Goal: Task Accomplishment & Management: Use online tool/utility

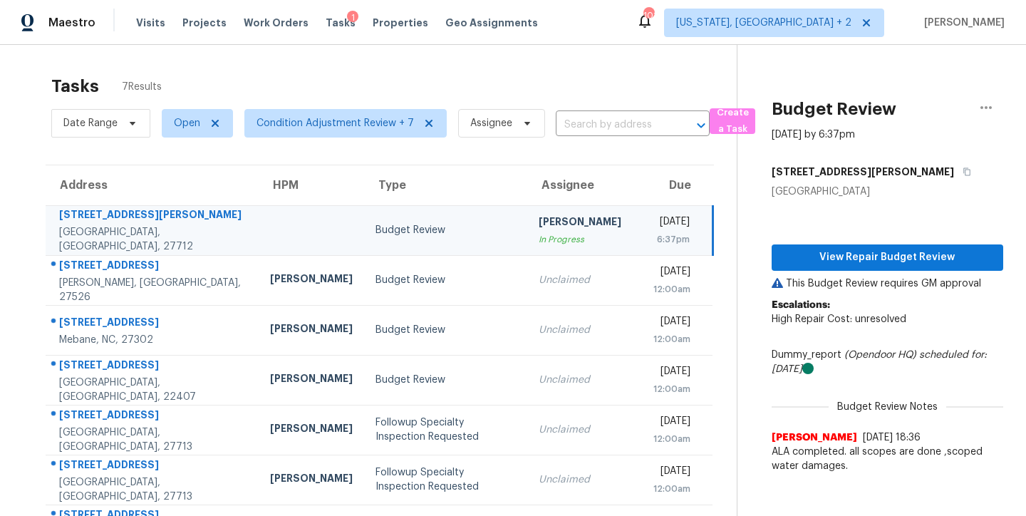
click at [526, 78] on div "Tasks 7 Results" at bounding box center [393, 86] width 685 height 37
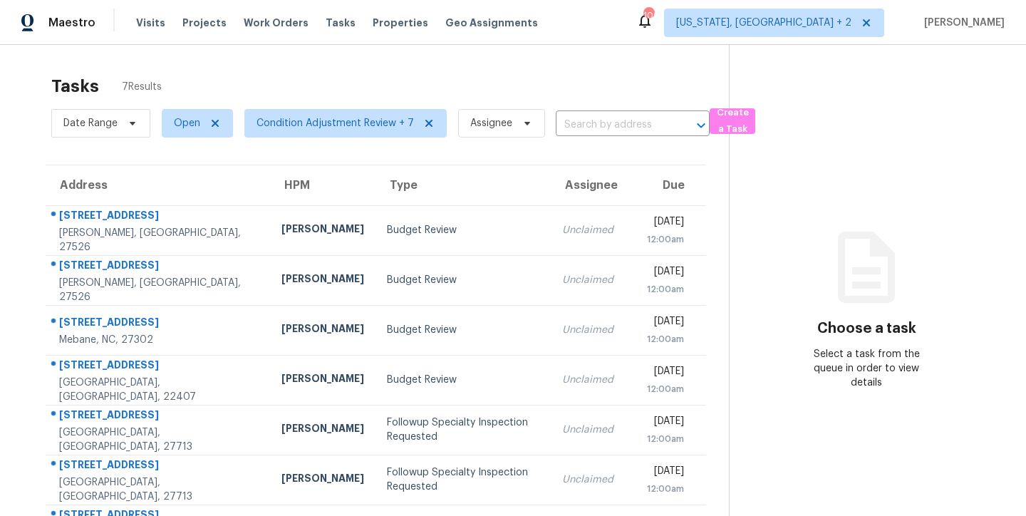
click at [277, 71] on div "Tasks 7 Results" at bounding box center [390, 86] width 678 height 37
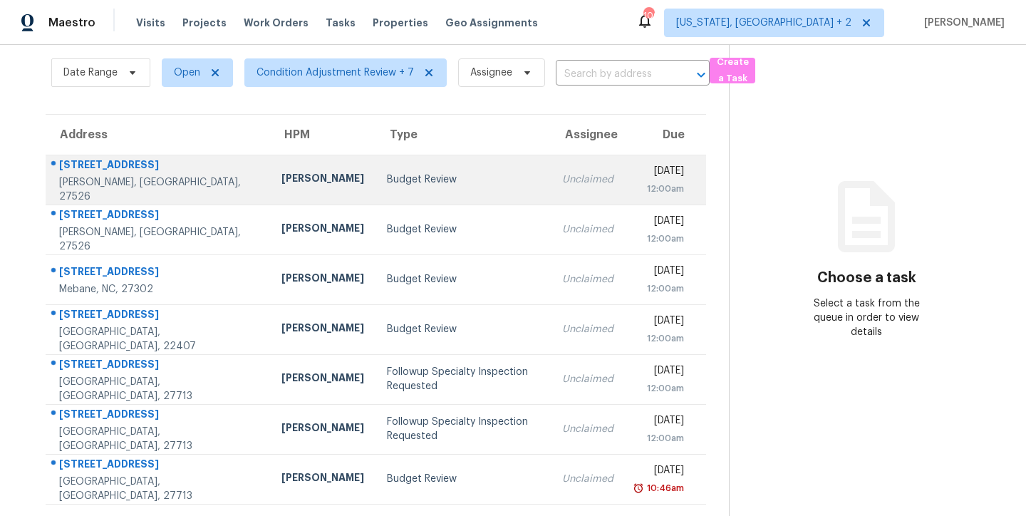
scroll to position [61, 0]
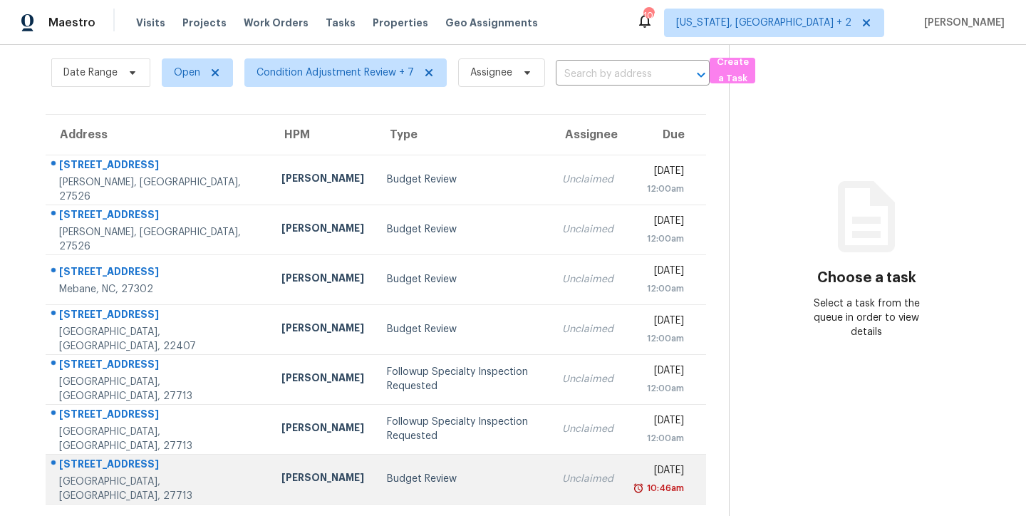
click at [387, 472] on div "Budget Review" at bounding box center [463, 479] width 152 height 14
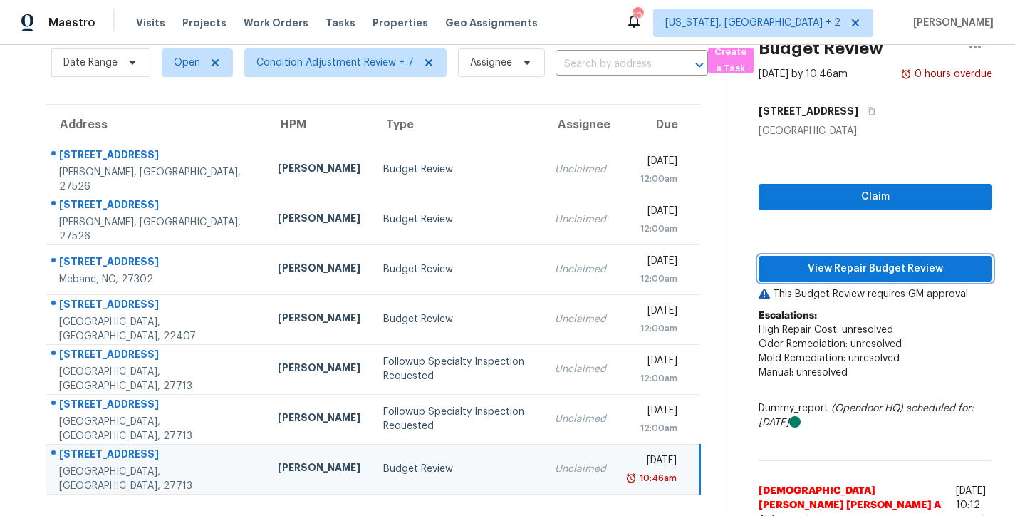
click at [894, 269] on span "View Repair Budget Review" at bounding box center [875, 269] width 211 height 18
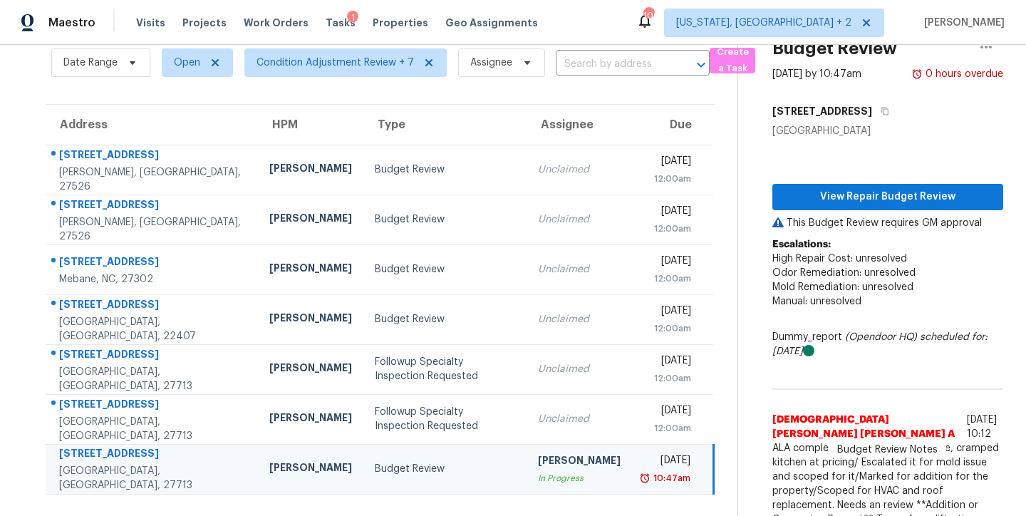
click at [562, 14] on div "Maestro Visits Projects Work Orders Tasks 1 Properties Geo Assignments 106 Wash…" at bounding box center [513, 22] width 1026 height 45
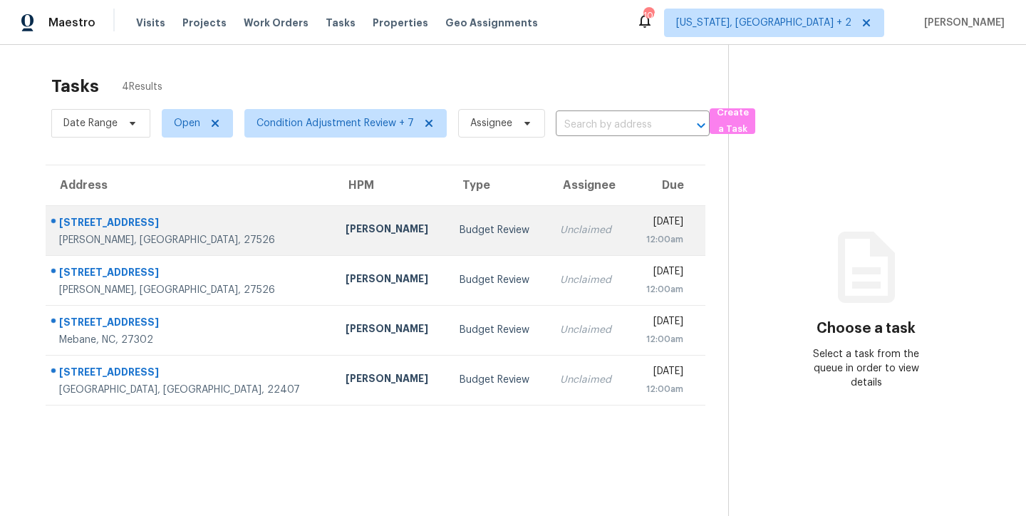
click at [448, 244] on td "Budget Review" at bounding box center [498, 230] width 100 height 50
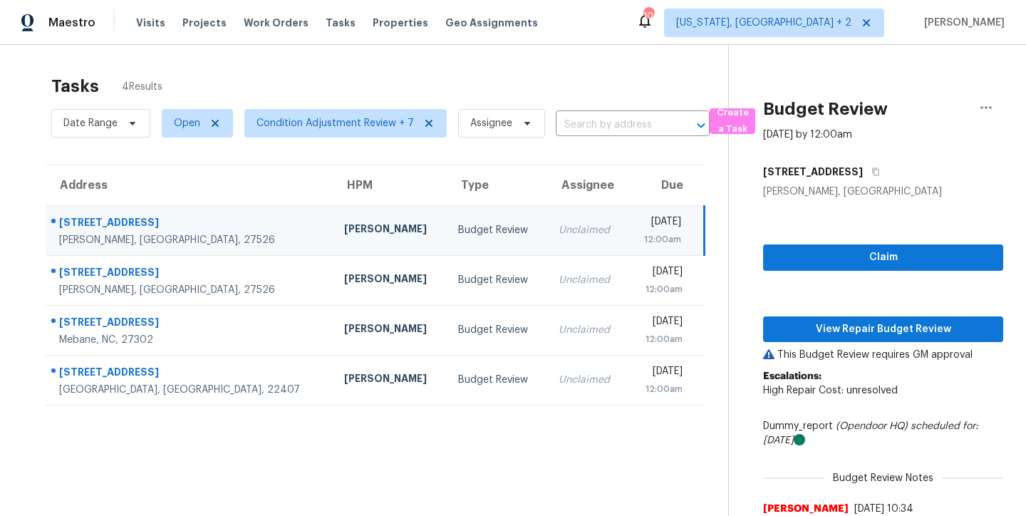
scroll to position [75, 0]
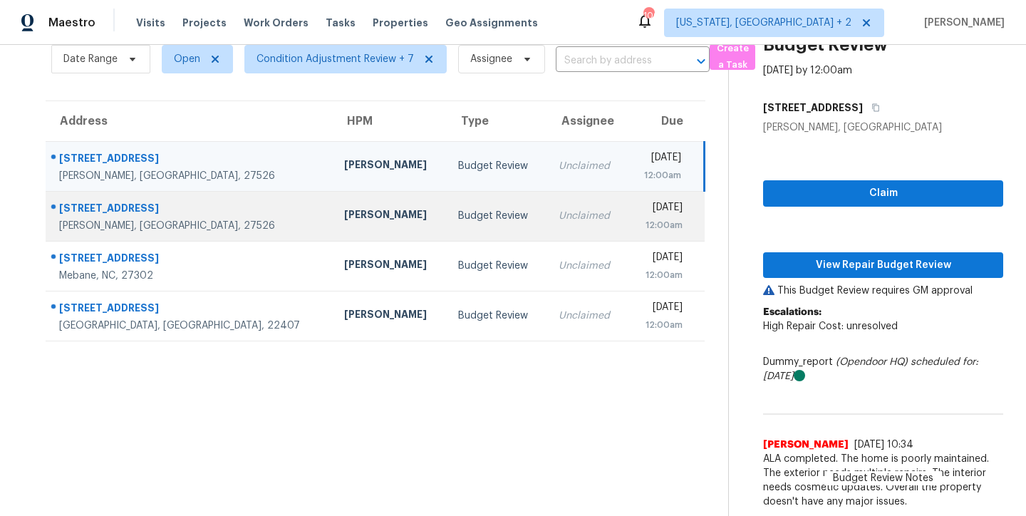
click at [447, 213] on td "Budget Review" at bounding box center [497, 216] width 100 height 50
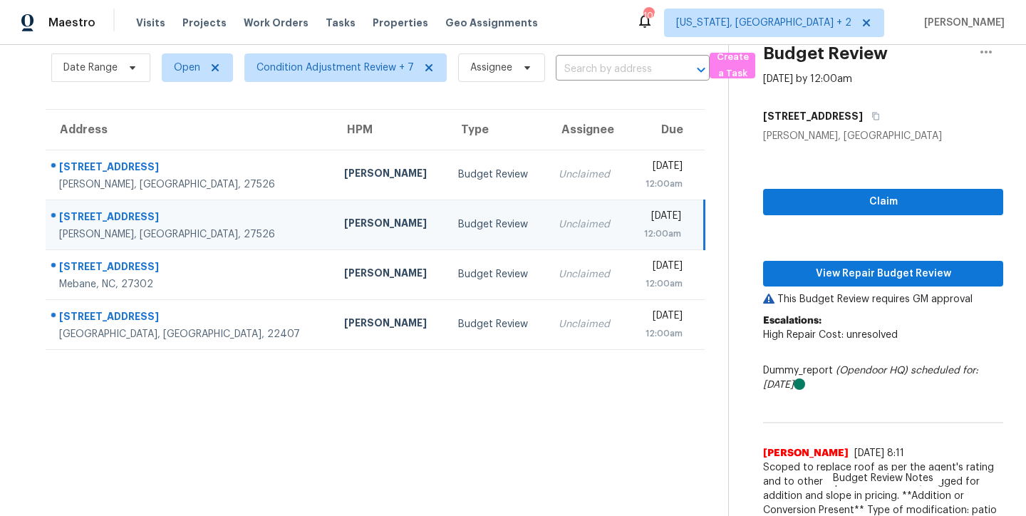
scroll to position [189, 0]
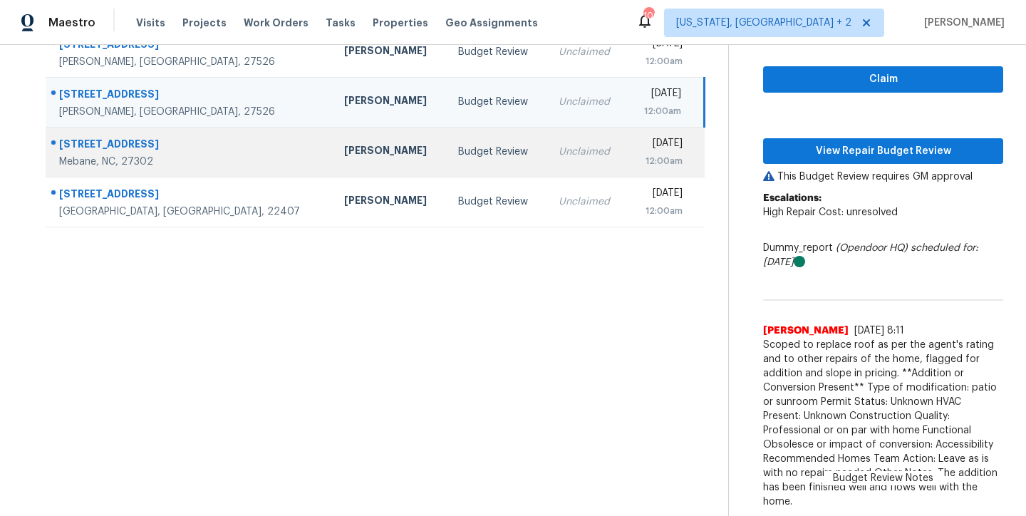
click at [336, 159] on td "[PERSON_NAME]" at bounding box center [390, 152] width 114 height 50
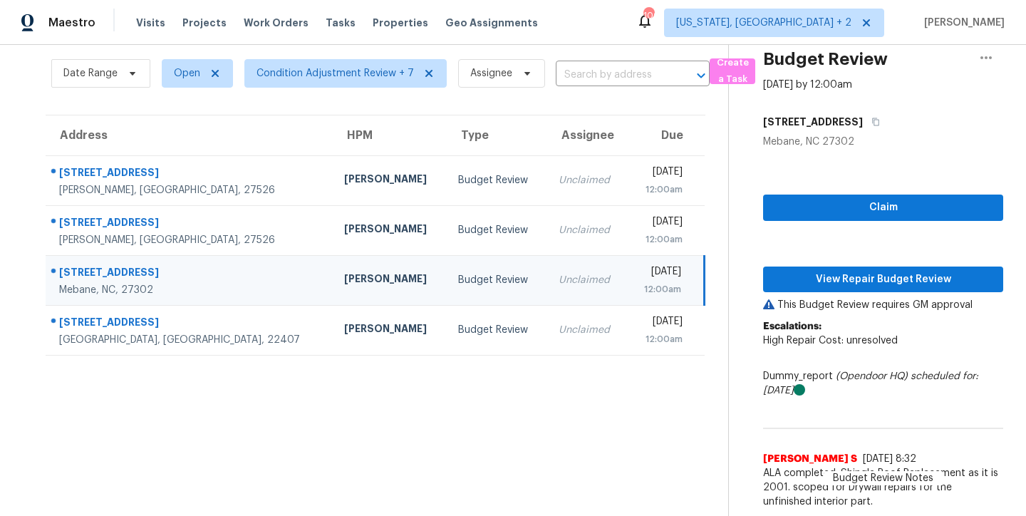
scroll to position [61, 0]
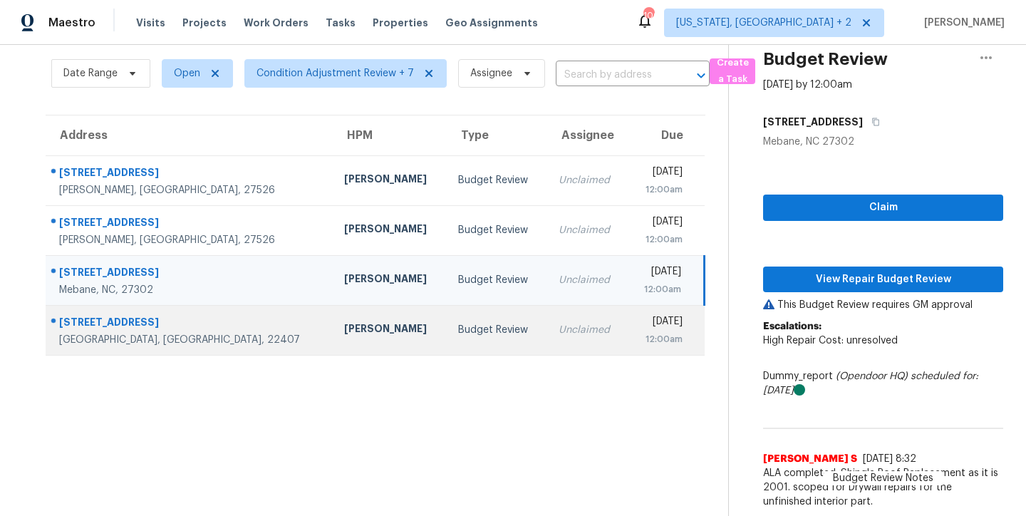
click at [458, 323] on div "Budget Review" at bounding box center [497, 330] width 78 height 14
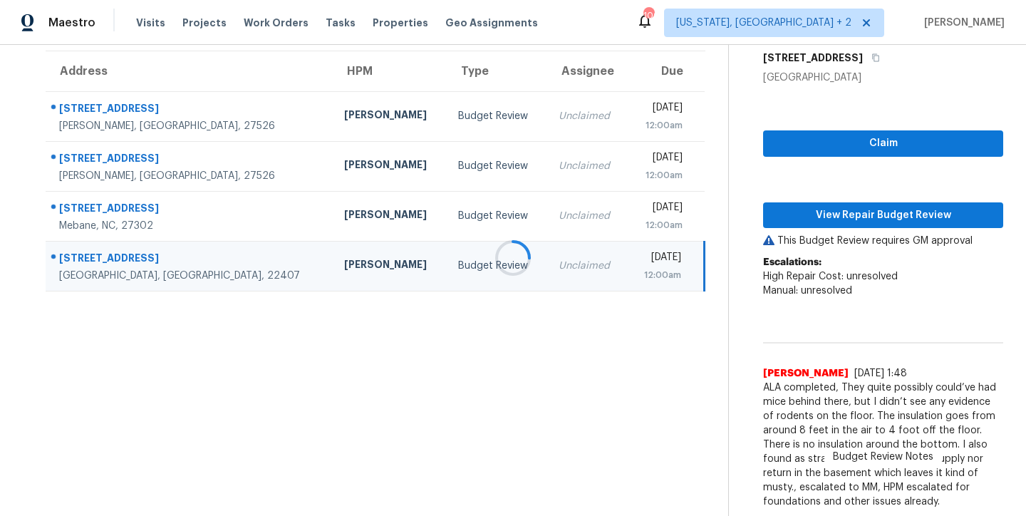
scroll to position [160, 0]
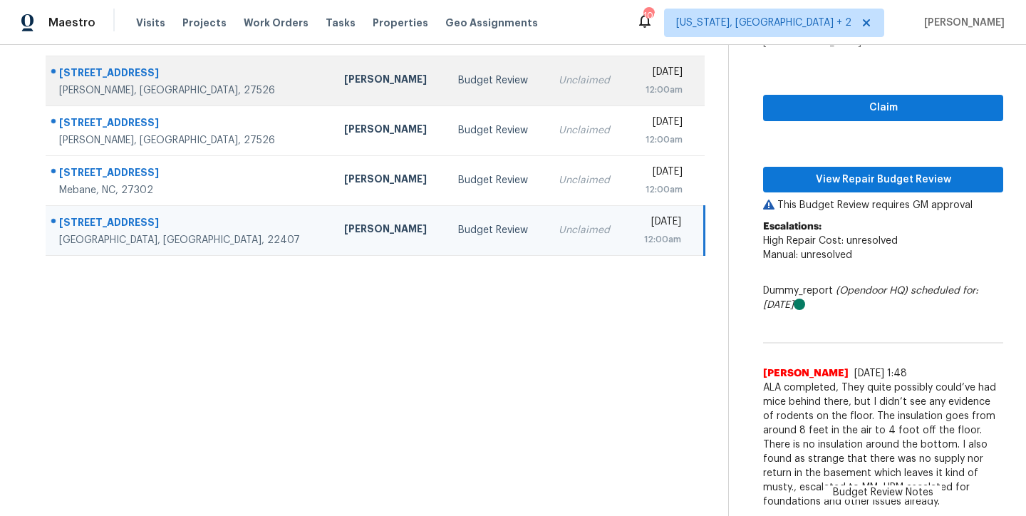
click at [447, 56] on td "Budget Review" at bounding box center [497, 81] width 100 height 50
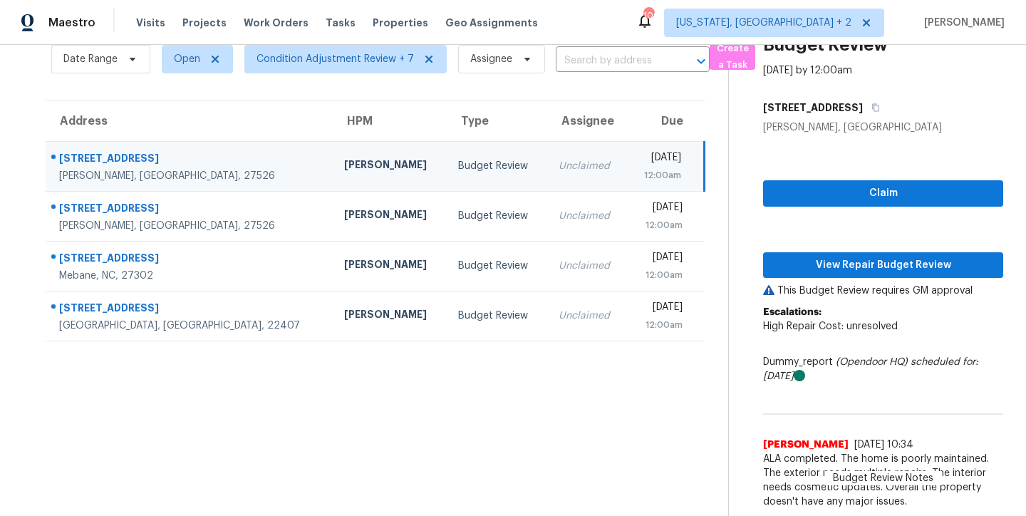
scroll to position [75, 0]
click at [957, 256] on span "View Repair Budget Review" at bounding box center [882, 265] width 217 height 18
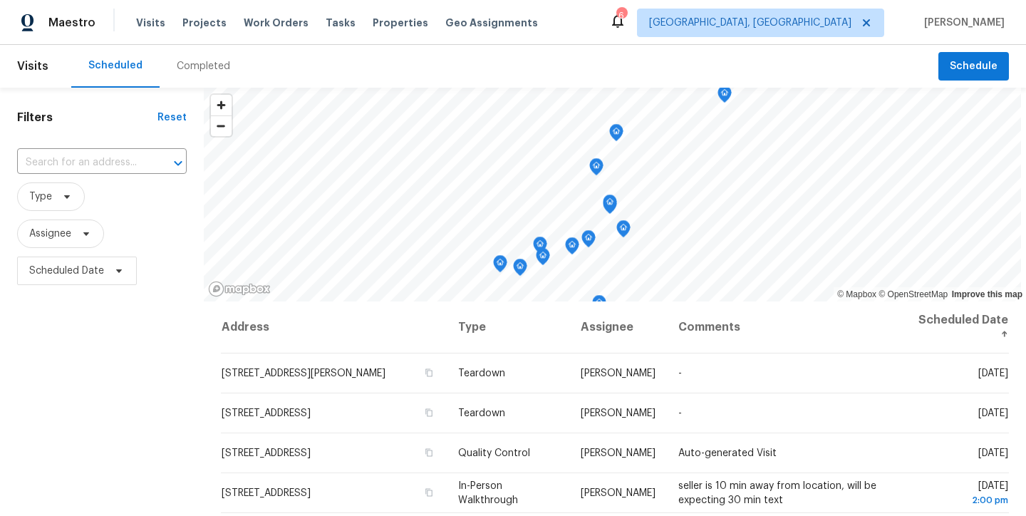
scroll to position [148, 0]
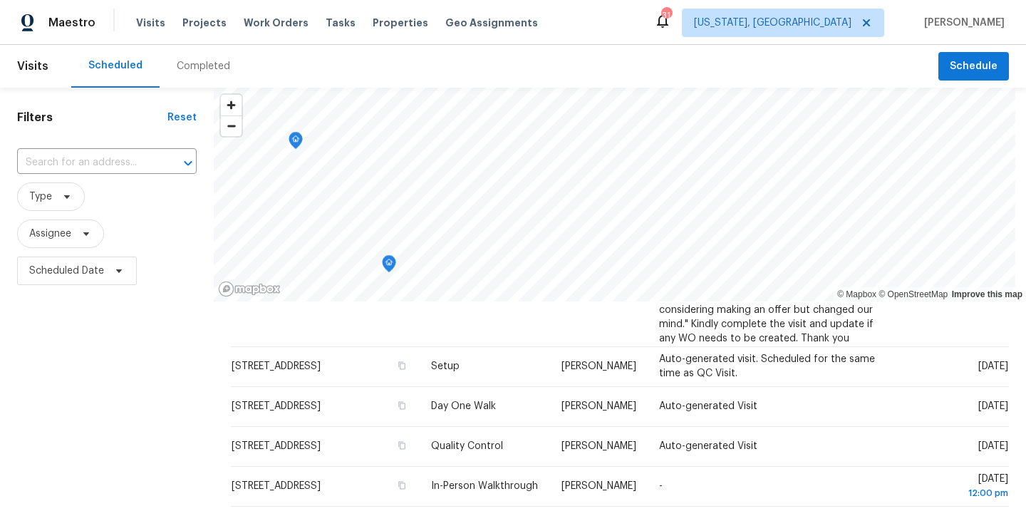
click at [515, 66] on div "Scheduled Completed" at bounding box center [504, 66] width 867 height 43
click at [78, 399] on div "Filters Reset ​ Type Assignee Scheduled Date" at bounding box center [107, 401] width 214 height 626
click at [43, 407] on div "Filters Reset ​ Type Assignee Scheduled Date" at bounding box center [107, 401] width 214 height 626
click at [640, 31] on div "Maestro Visits Projects Work Orders Tasks Properties Geo Assignments 31 Washing…" at bounding box center [513, 22] width 1026 height 45
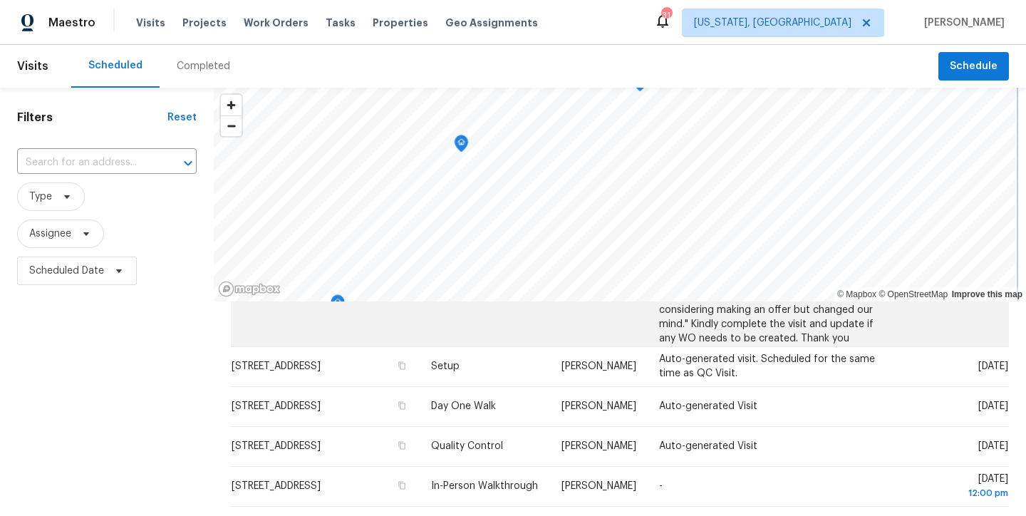
click at [449, 304] on div "© Mapbox © OpenStreetMap Improve this map Address Type Assignee Comments Schedu…" at bounding box center [620, 401] width 812 height 626
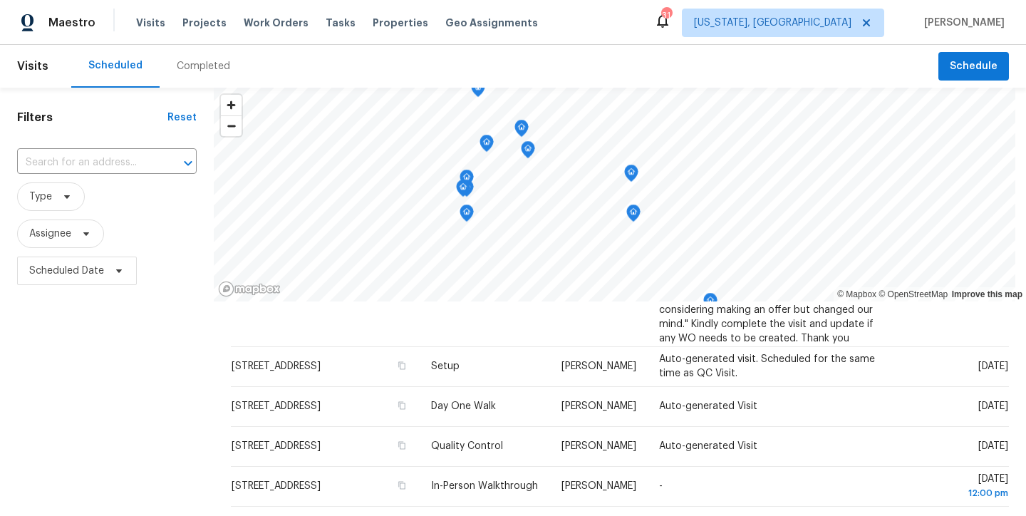
click at [373, 73] on div "Scheduled Completed" at bounding box center [504, 66] width 867 height 43
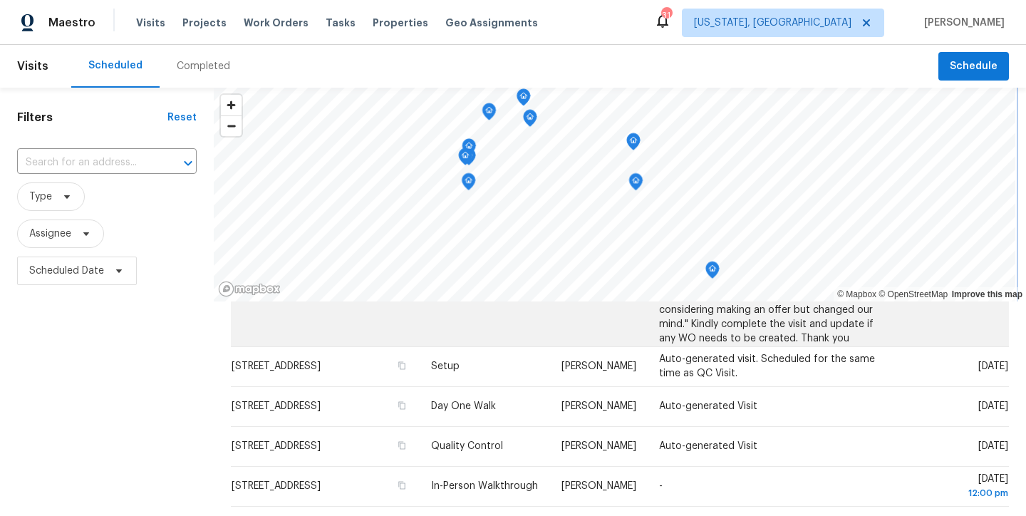
click at [665, 313] on div "© Mapbox © OpenStreetMap Improve this map Address Type Assignee Comments Schedu…" at bounding box center [620, 401] width 812 height 626
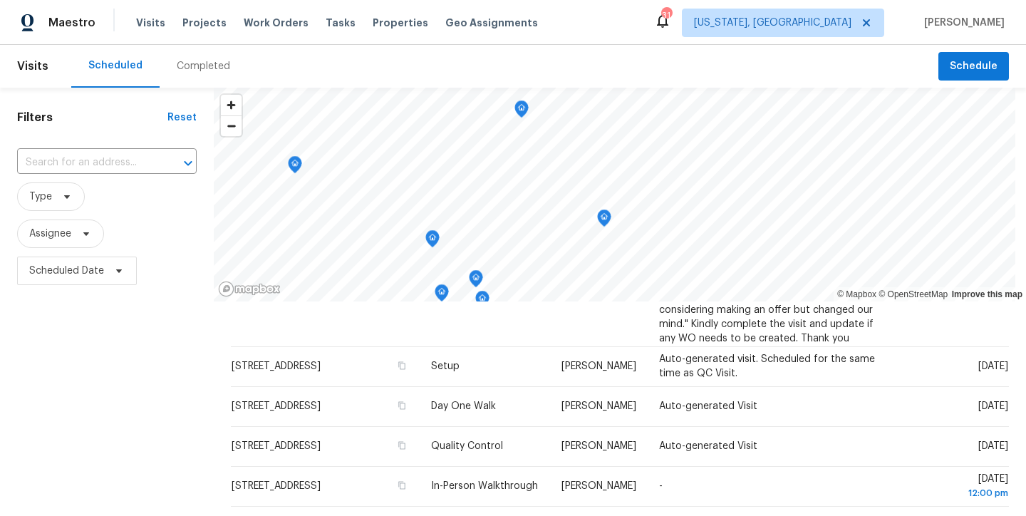
click at [93, 380] on div "Filters Reset ​ Type Assignee Scheduled Date" at bounding box center [107, 401] width 214 height 626
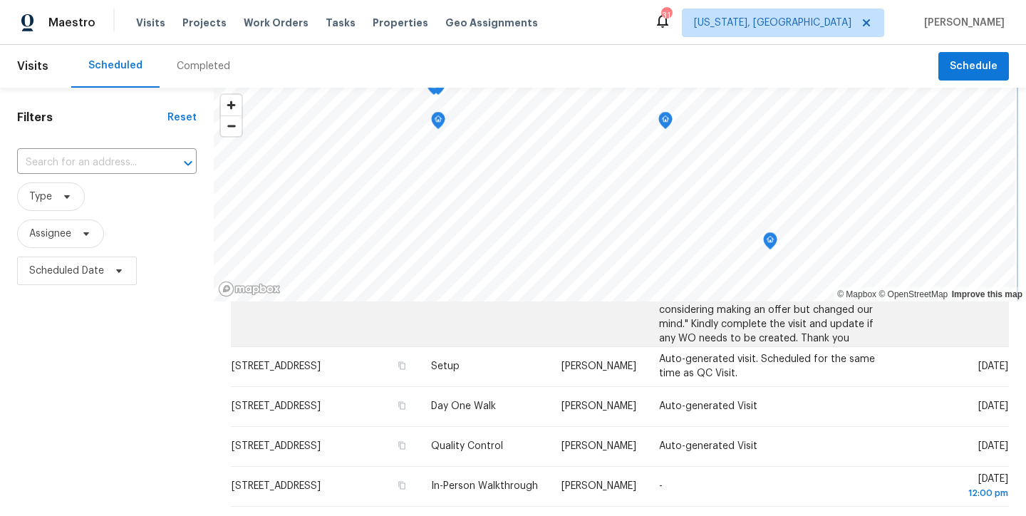
click at [802, 301] on div "© Mapbox © OpenStreetMap Improve this map Address Type Assignee Comments Schedu…" at bounding box center [620, 401] width 812 height 626
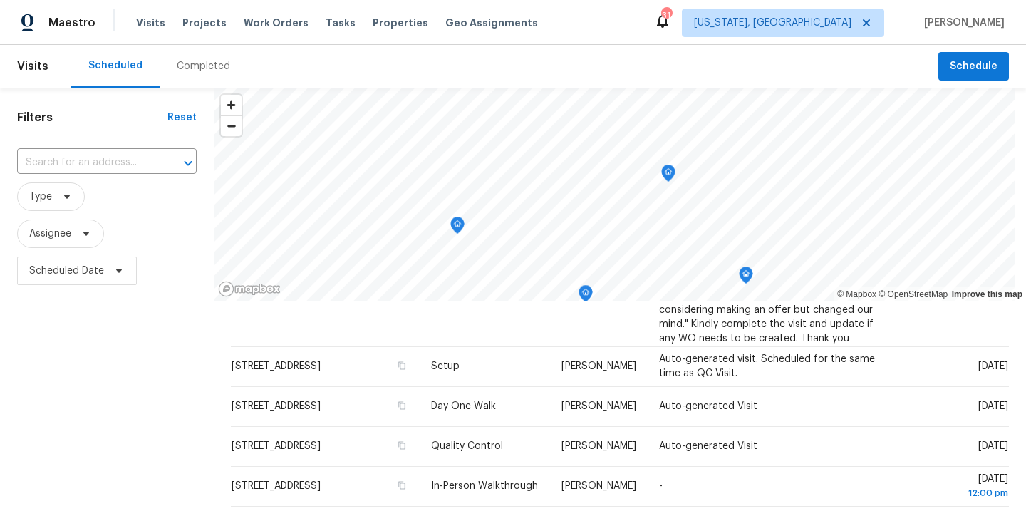
click at [590, 21] on div "Maestro Visits Projects Work Orders Tasks Properties Geo Assignments 31 Washing…" at bounding box center [513, 22] width 1026 height 45
click at [102, 368] on div "Filters Reset ​ Type Assignee Scheduled Date" at bounding box center [107, 401] width 214 height 626
click at [113, 215] on span "Assignee" at bounding box center [107, 233] width 180 height 37
click at [133, 405] on div "Filters Reset ​ Type Assignee Scheduled Date" at bounding box center [107, 401] width 214 height 626
click at [132, 384] on div "Filters Reset ​ Type Assignee Scheduled Date" at bounding box center [107, 401] width 214 height 626
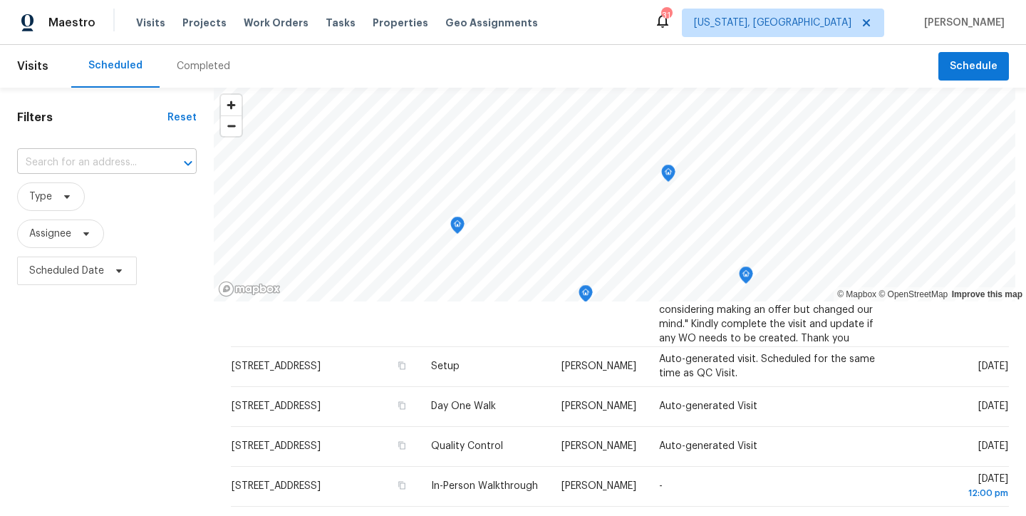
drag, startPoint x: 135, startPoint y: 195, endPoint x: 120, endPoint y: 162, distance: 36.4
click at [135, 194] on span "Type" at bounding box center [107, 196] width 180 height 28
click at [104, 105] on div "Filters Reset ​ Type Assignee Scheduled Date" at bounding box center [107, 401] width 214 height 626
click at [358, 58] on div "Scheduled Completed" at bounding box center [504, 66] width 867 height 43
click at [566, 15] on div "Maestro Visits Projects Work Orders Tasks Properties Geo Assignments 31 Washing…" at bounding box center [513, 22] width 1026 height 45
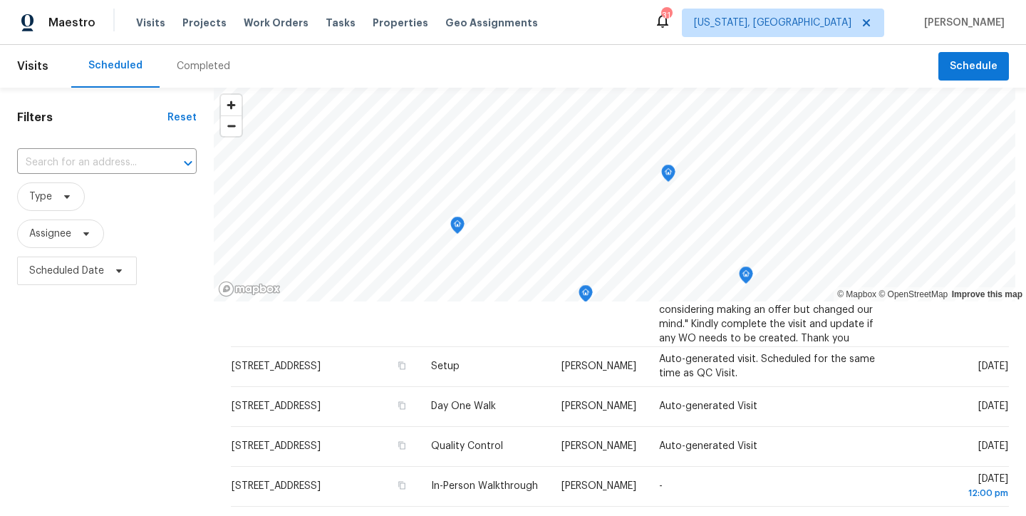
click at [90, 410] on div "Filters Reset ​ Type Assignee Scheduled Date" at bounding box center [107, 401] width 214 height 626
click at [64, 393] on div "Filters Reset ​ Type Assignee Scheduled Date" at bounding box center [107, 401] width 214 height 626
click at [144, 218] on span "Assignee" at bounding box center [107, 233] width 180 height 37
click at [127, 112] on h1 "Filters" at bounding box center [92, 117] width 150 height 14
click at [109, 385] on div "Filters Reset ​ Type Assignee Scheduled Date" at bounding box center [107, 401] width 214 height 626
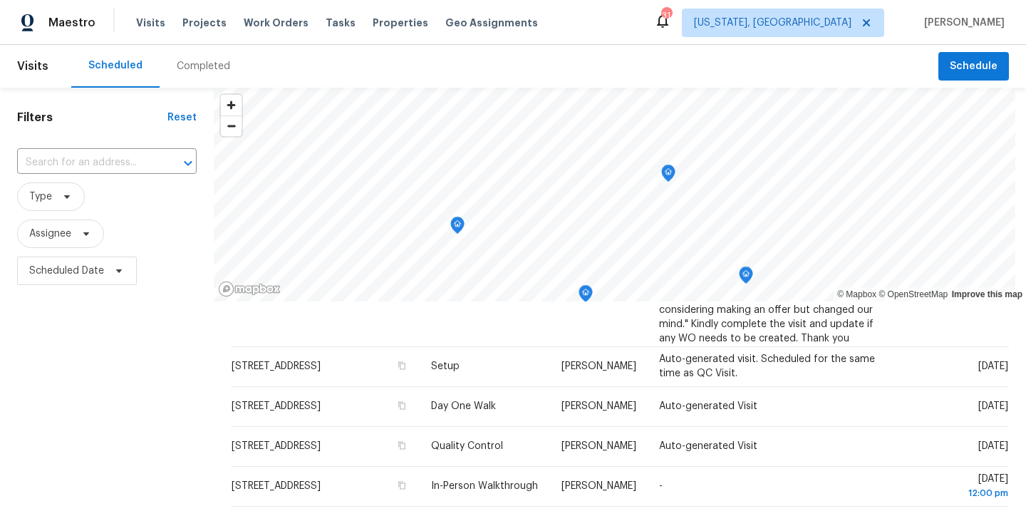
click at [110, 123] on h1 "Filters" at bounding box center [92, 117] width 150 height 14
click at [360, 59] on div "Scheduled Completed" at bounding box center [504, 66] width 867 height 43
drag, startPoint x: 571, startPoint y: 22, endPoint x: 494, endPoint y: 70, distance: 91.1
click at [571, 22] on div "Maestro Visits Projects Work Orders Tasks Properties Geo Assignments 31 Washing…" at bounding box center [513, 22] width 1026 height 45
click at [110, 358] on div "Filters Reset ​ Type Assignee Scheduled Date" at bounding box center [107, 401] width 214 height 626
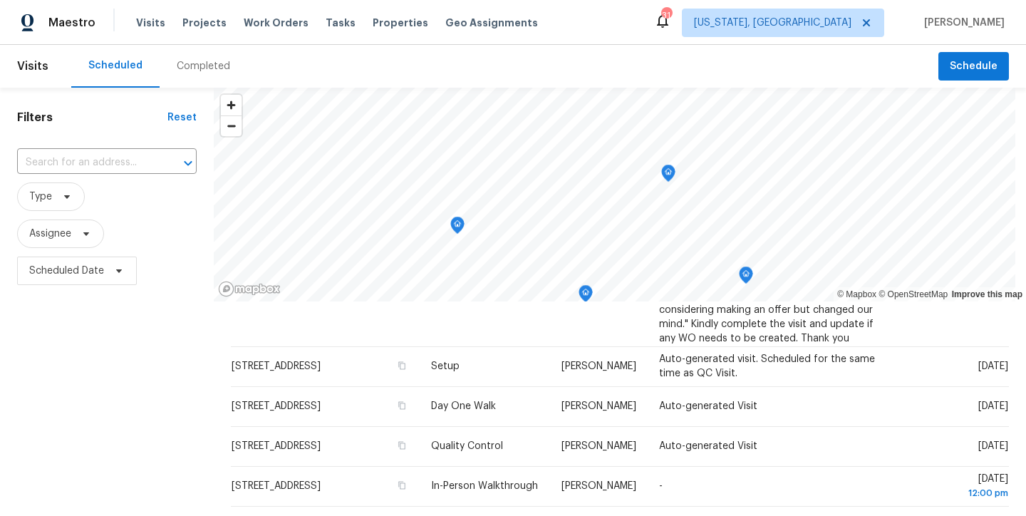
click at [155, 302] on div "Filters Reset ​ Type Assignee Scheduled Date" at bounding box center [107, 401] width 214 height 626
click at [155, 219] on span "Assignee" at bounding box center [107, 233] width 180 height 37
click at [464, 74] on div "Scheduled Completed" at bounding box center [504, 66] width 867 height 43
drag, startPoint x: 615, startPoint y: 19, endPoint x: 547, endPoint y: 56, distance: 77.2
click at [615, 19] on div "Maestro Visits Projects Work Orders Tasks Properties Geo Assignments 31 Washing…" at bounding box center [513, 22] width 1026 height 45
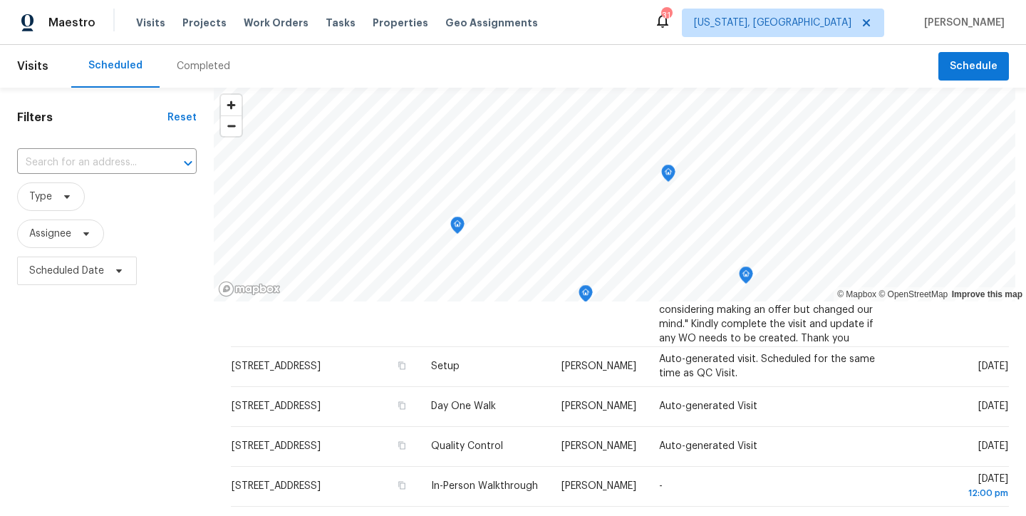
click at [56, 406] on div "Filters Reset ​ Type Assignee Scheduled Date" at bounding box center [107, 401] width 214 height 626
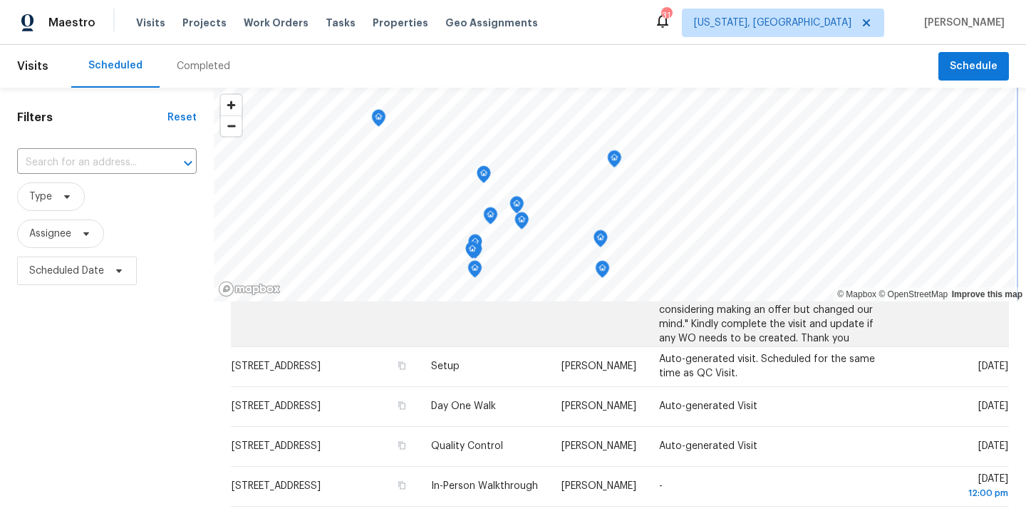
click at [676, 308] on div "© Mapbox © OpenStreetMap Improve this map Address Type Assignee Comments Schedu…" at bounding box center [620, 401] width 812 height 626
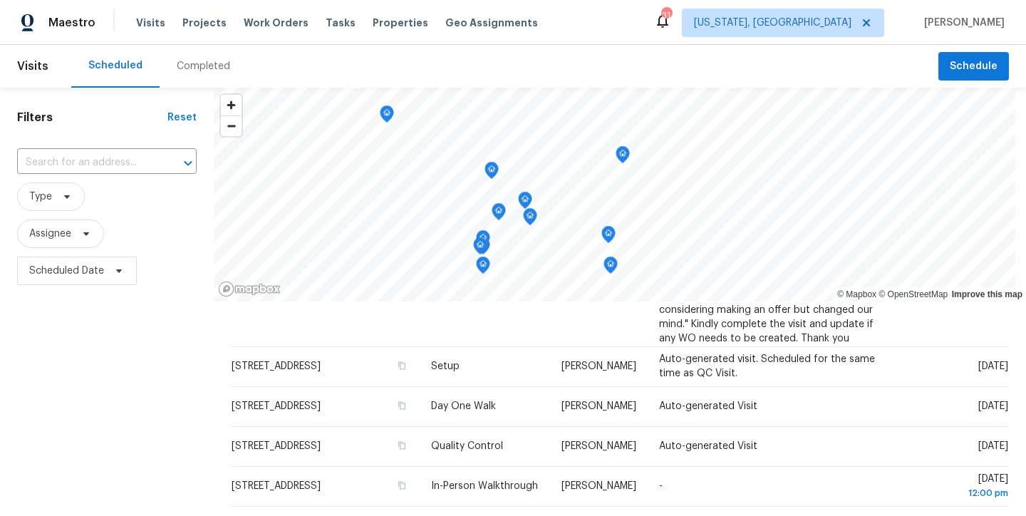
click at [583, 7] on div "Maestro Visits Projects Work Orders Tasks Properties Geo Assignments 31 Washing…" at bounding box center [513, 22] width 1026 height 45
click at [75, 372] on div "Filters Reset ​ Type Assignee Scheduled Date" at bounding box center [107, 401] width 214 height 626
click at [76, 393] on div "Filters Reset ​ Type Assignee Scheduled Date" at bounding box center [107, 401] width 214 height 626
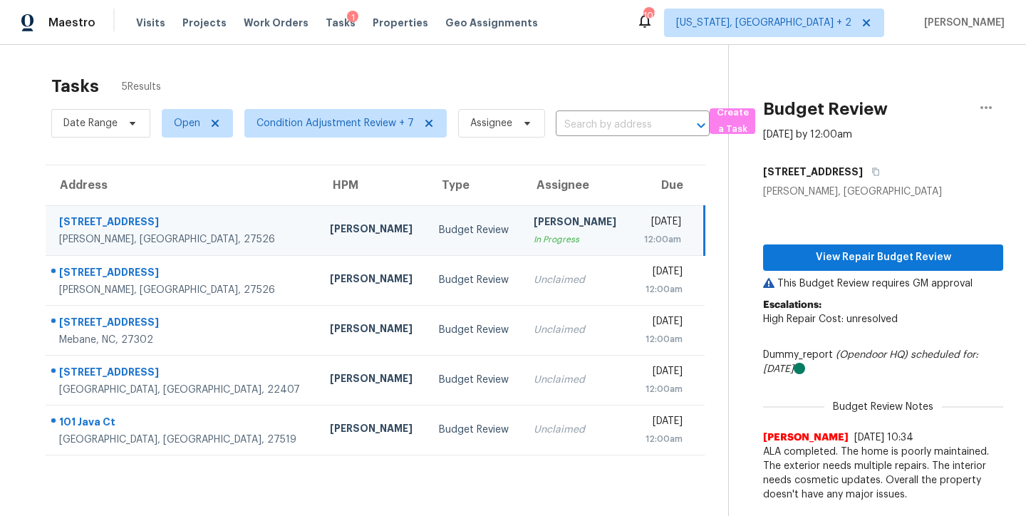
scroll to position [56, 0]
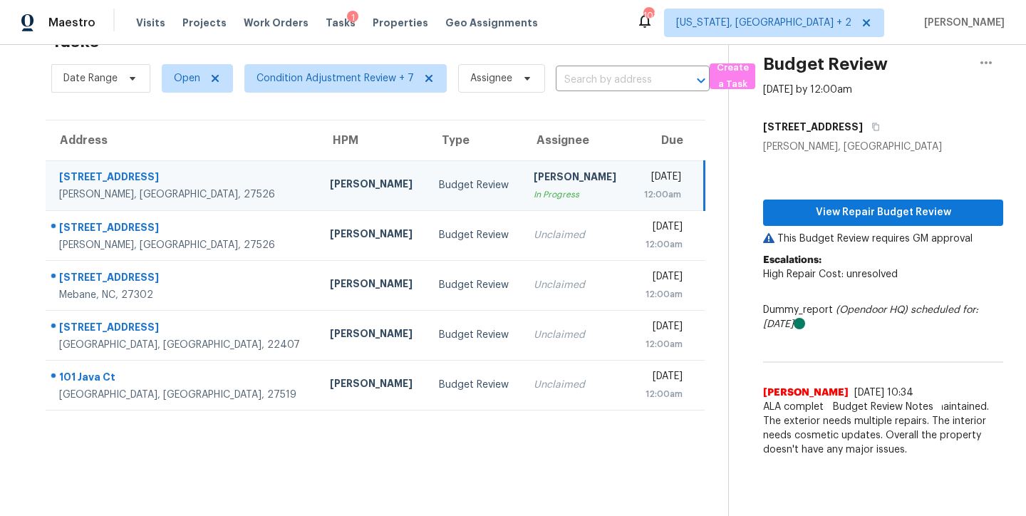
click at [310, 444] on section "Tasks 5 Results Date Range Open Condition Adjustment Review + 7 Assignee ​ Crea…" at bounding box center [375, 269] width 705 height 493
click at [610, 29] on div "Maestro Visits Projects Work Orders Tasks 1 Properties Geo Assignments 99 Washi…" at bounding box center [513, 22] width 1026 height 45
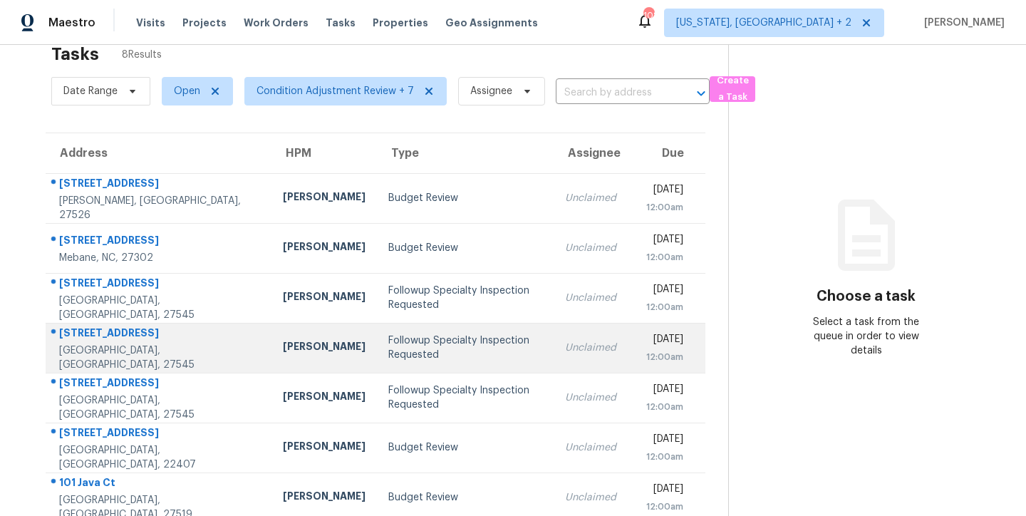
scroll to position [110, 0]
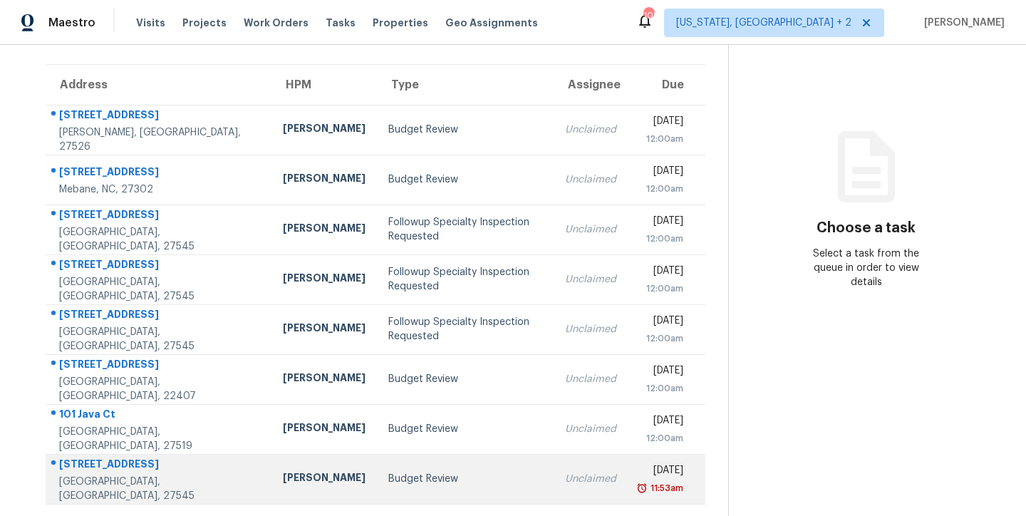
click at [388, 472] on div "Budget Review" at bounding box center [465, 479] width 154 height 14
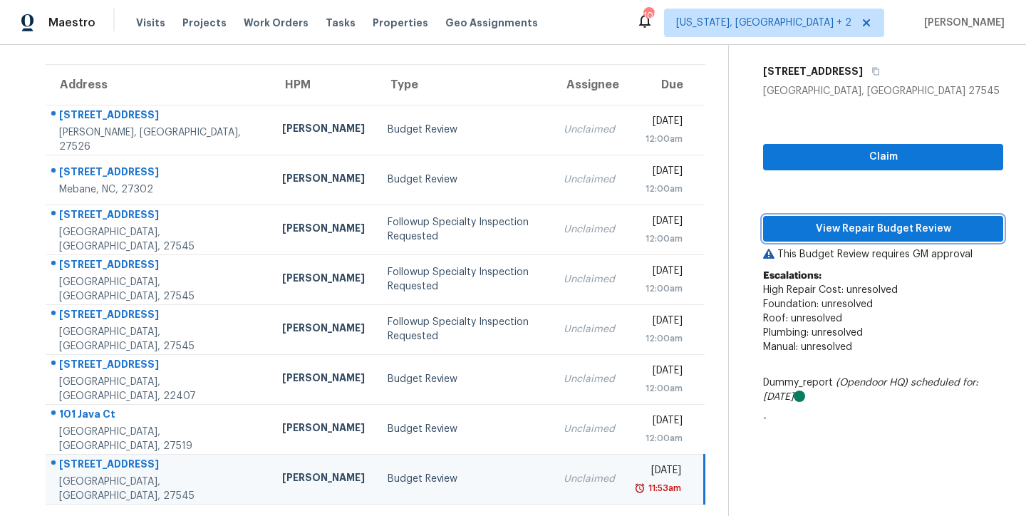
click at [837, 220] on span "View Repair Budget Review" at bounding box center [882, 229] width 217 height 18
